Goal: Go to known website: Access a specific website the user already knows

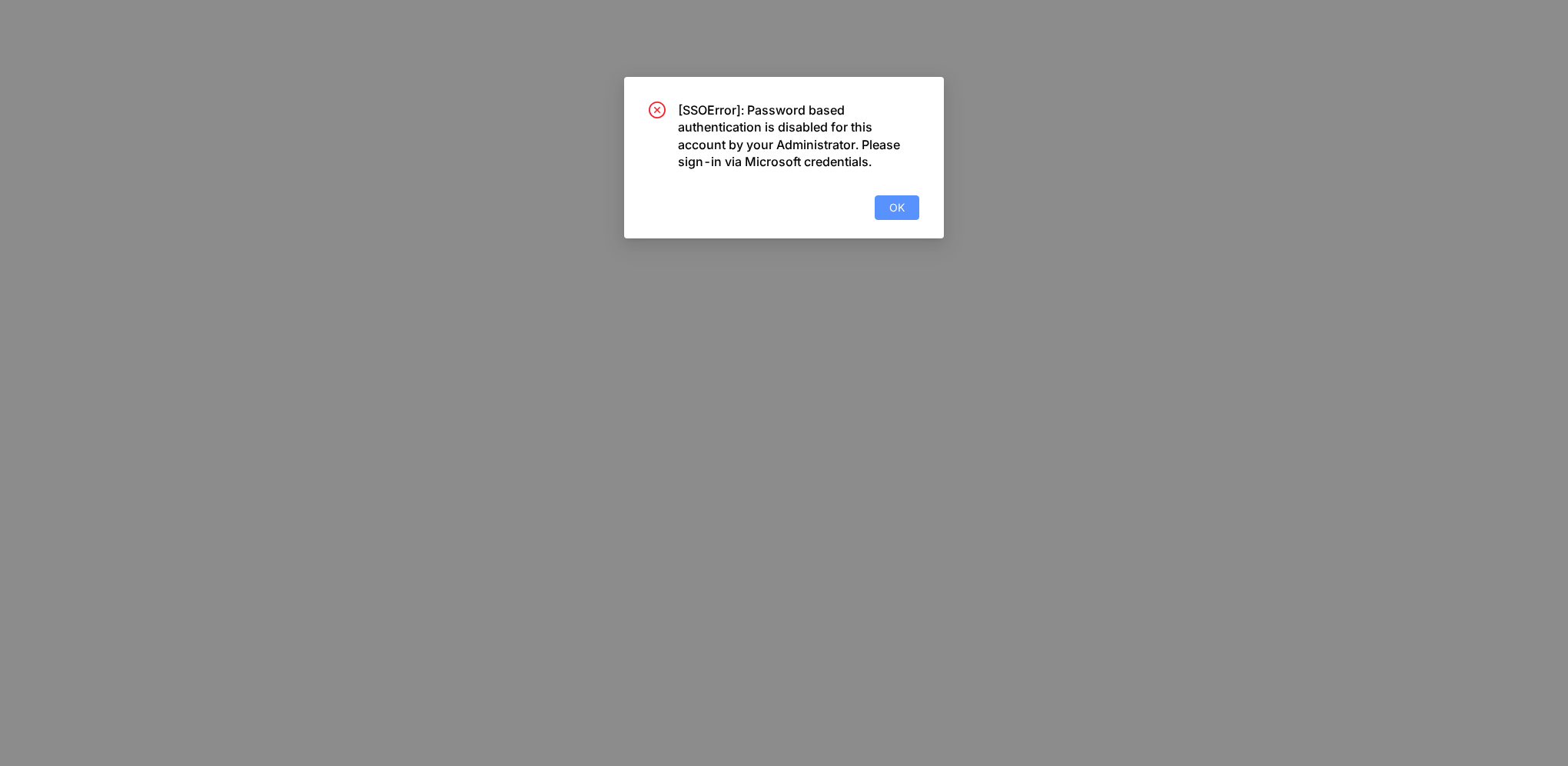
click at [893, 202] on span "OK" at bounding box center [897, 207] width 15 height 17
